Goal: Information Seeking & Learning: Learn about a topic

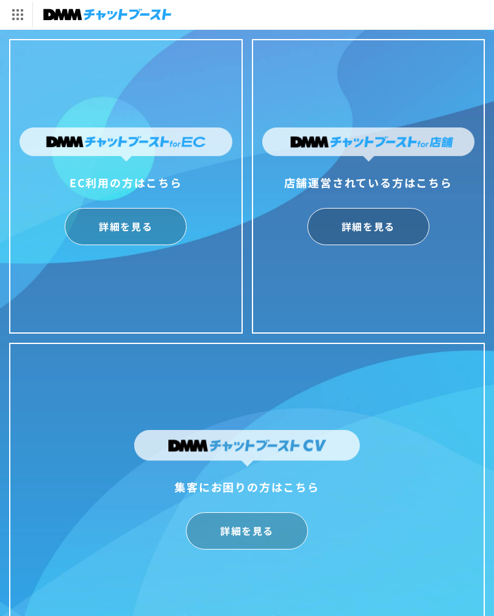
click at [390, 192] on div "店舗運営されている方はこちら" at bounding box center [368, 183] width 213 height 20
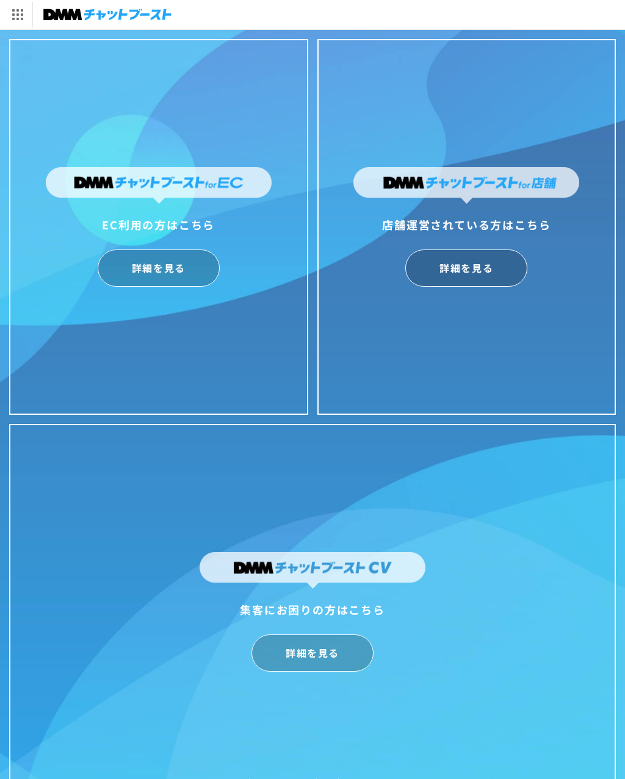
click at [483, 272] on link "詳細を見る" at bounding box center [466, 268] width 122 height 37
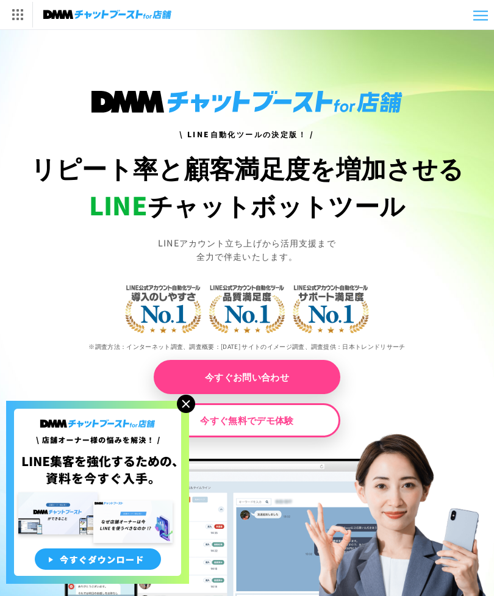
click at [184, 403] on img at bounding box center [186, 404] width 18 height 18
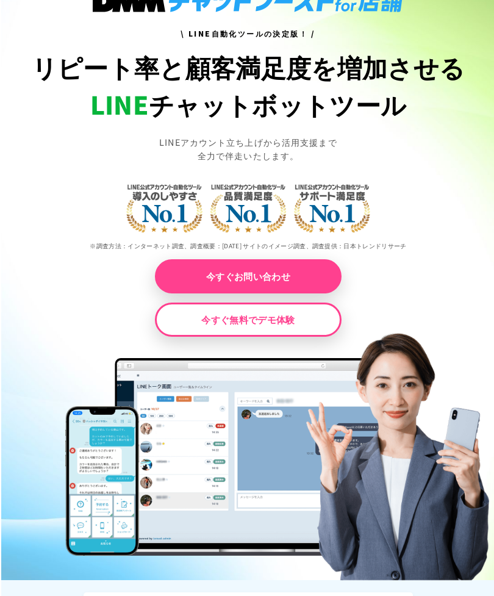
scroll to position [109, 0]
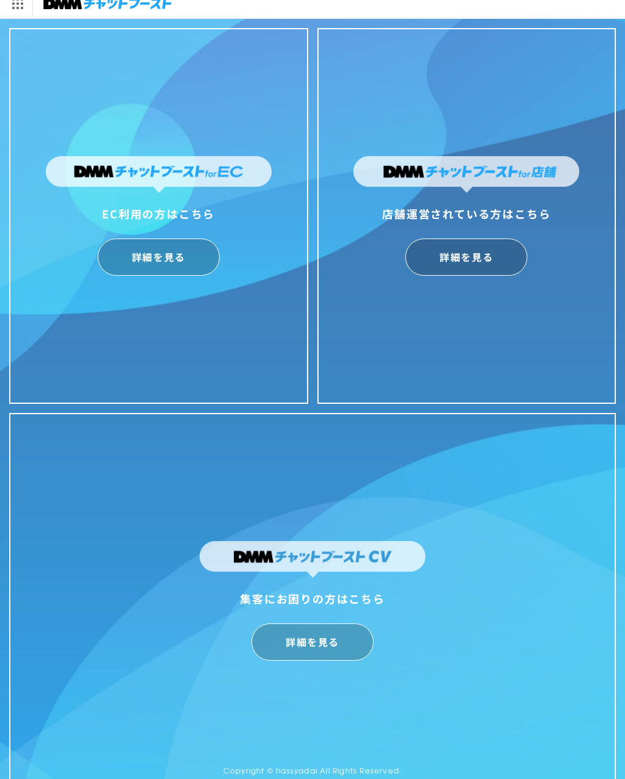
click at [484, 297] on div "店舗運営されている方はこちら 詳細を見る" at bounding box center [466, 216] width 299 height 376
click at [481, 257] on link "詳細を見る" at bounding box center [466, 257] width 122 height 37
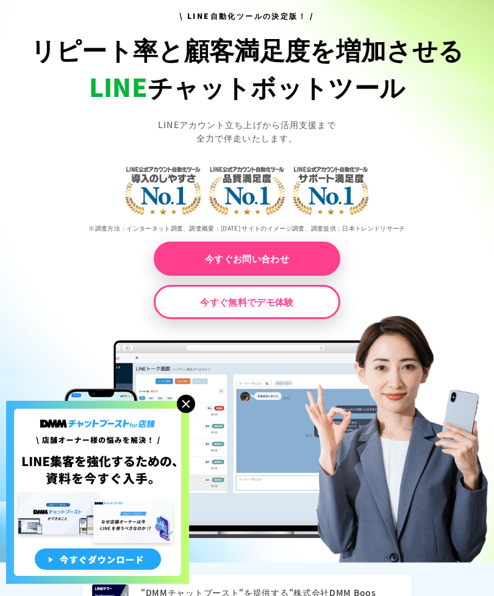
scroll to position [146, 0]
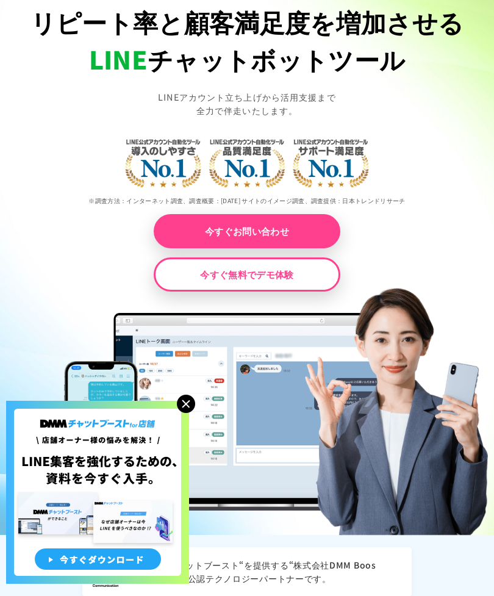
click at [181, 413] on img at bounding box center [186, 404] width 18 height 18
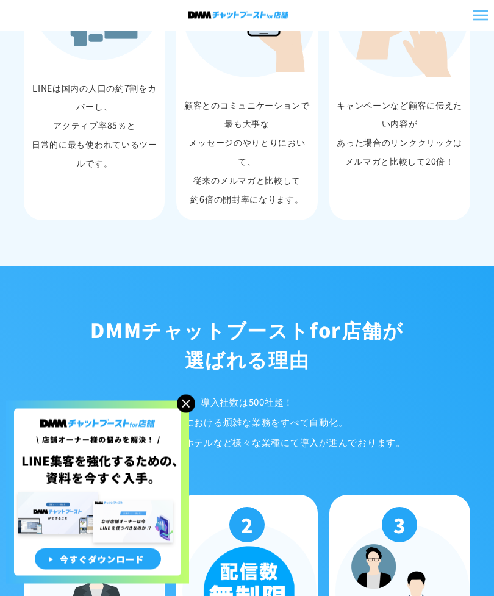
scroll to position [1126, 0]
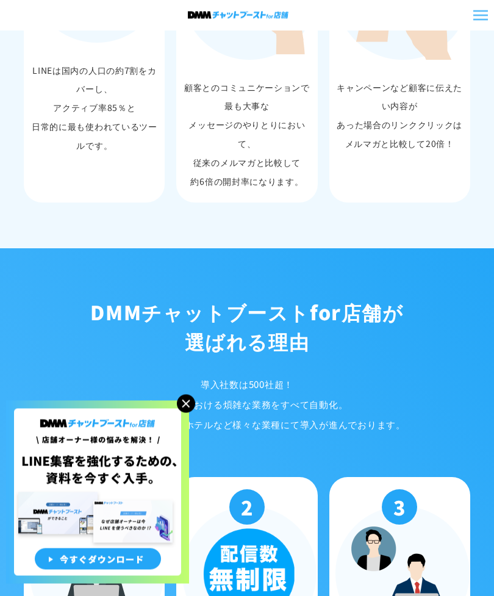
click at [182, 413] on img at bounding box center [186, 404] width 18 height 18
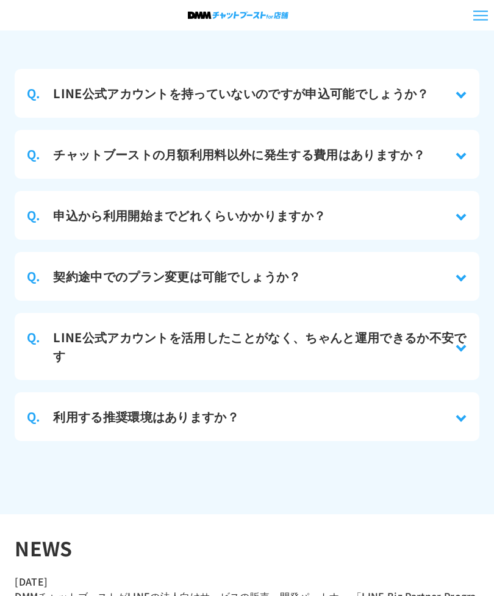
scroll to position [5638, 0]
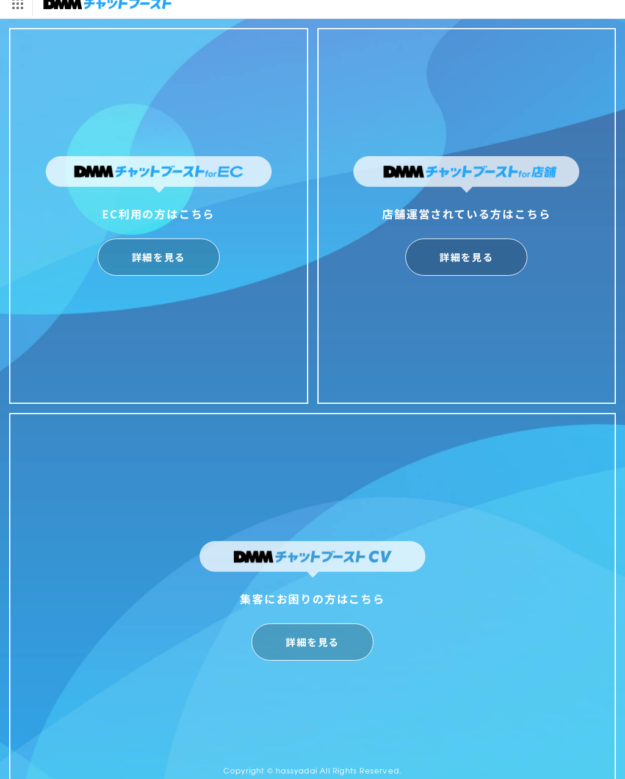
click at [494, 290] on div "店舗運営されている方はこちら 詳細を見る" at bounding box center [466, 216] width 299 height 376
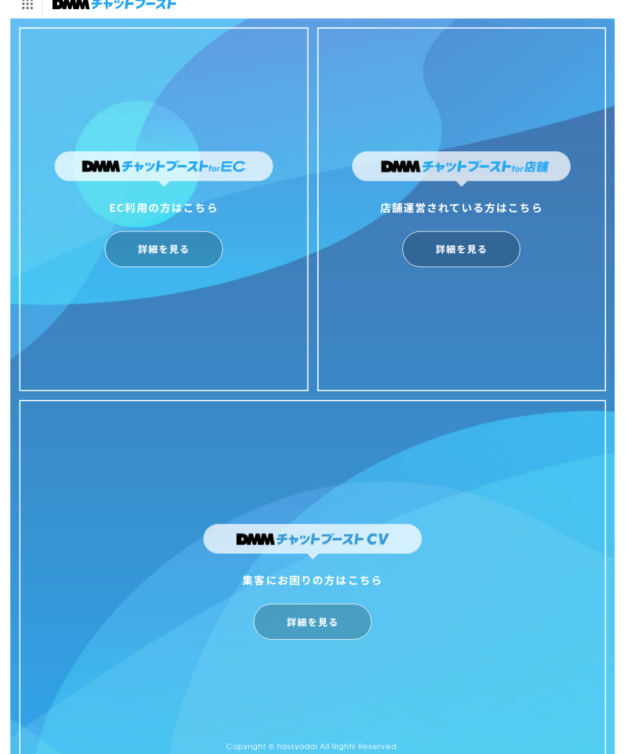
scroll to position [11, 0]
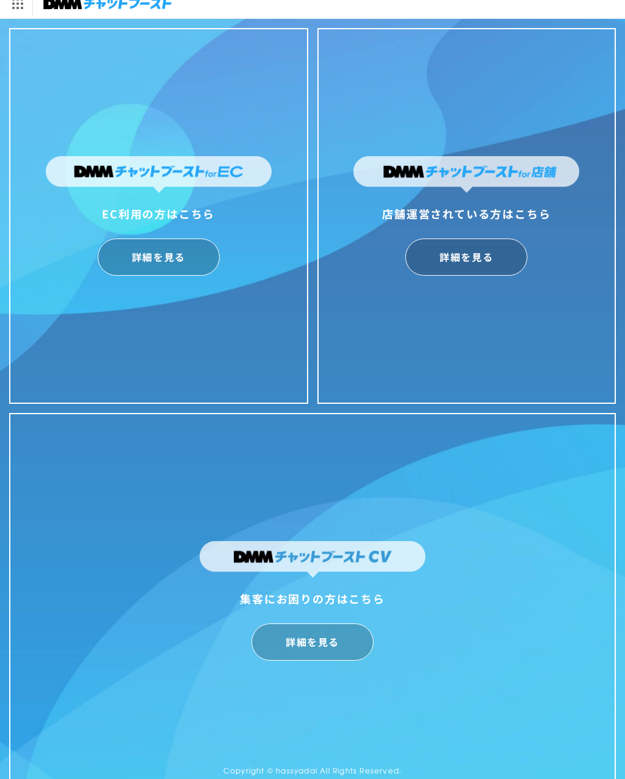
click at [491, 257] on link "詳細を見る" at bounding box center [466, 257] width 122 height 37
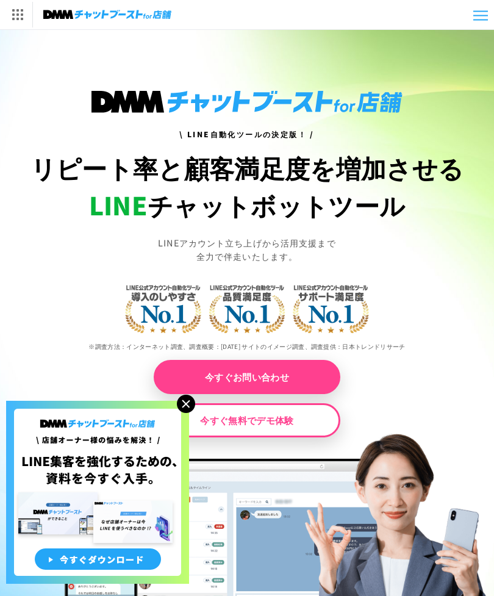
click at [469, 15] on div "[DOMAIN_NAME] トップへ DMM TV 電子書籍 オンラインゲーム PCゲーム/ソフトウェア オンラインクレーンゲーム スクラッチ 通販 キャラク…" at bounding box center [312, 14] width 625 height 29
click at [475, 16] on div at bounding box center [480, 16] width 15 height 10
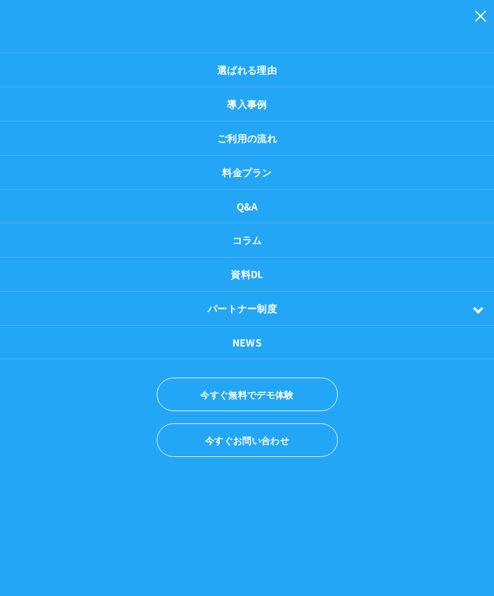
click at [475, 21] on ul "選ばれる理由 導入事例 ご利用の流れ 料金プラン Q&A コラム 資料DL パートナー制度 パートナーについて" at bounding box center [247, 259] width 494 height 518
click at [478, 18] on ul "選ばれる理由 導入事例 ご利用の流れ 料金プラン Q&A コラム 資料DL パートナー制度 パートナーについて" at bounding box center [247, 259] width 494 height 518
click at [484, 14] on ul "選ばれる理由 導入事例 ご利用の流れ 料金プラン Q&A コラム 資料DL パートナー制度 パートナーについて" at bounding box center [247, 259] width 494 height 518
click at [485, 16] on ul "選ばれる理由 導入事例 ご利用の流れ 料金プラン Q&A コラム 資料DL パートナー制度 パートナーについて" at bounding box center [247, 259] width 494 height 518
click at [472, 18] on ul "選ばれる理由 導入事例 ご利用の流れ 料金プラン Q&A コラム 資料DL パートナー制度 パートナーについて" at bounding box center [247, 259] width 494 height 518
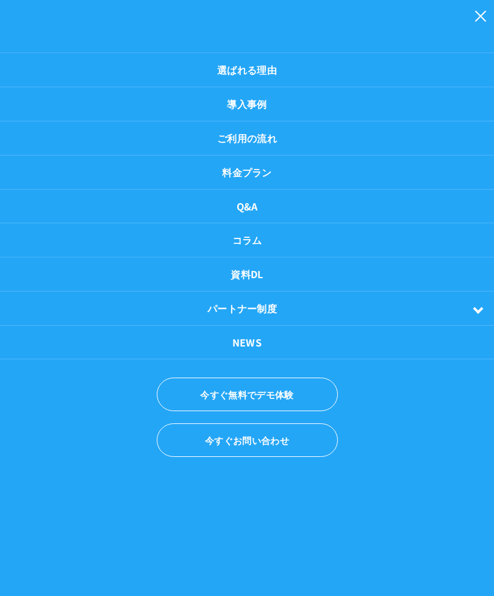
click at [480, 16] on ul "選ばれる理由 導入事例 ご利用の流れ 料金プラン Q&A コラム 資料DL パートナー制度 パートナーについて" at bounding box center [247, 259] width 494 height 518
click at [480, 20] on ul "選ばれる理由 導入事例 ご利用の流れ 料金プラン Q&A コラム 資料DL パートナー制度 パートナーについて" at bounding box center [247, 259] width 494 height 518
